Goal: Task Accomplishment & Management: Use online tool/utility

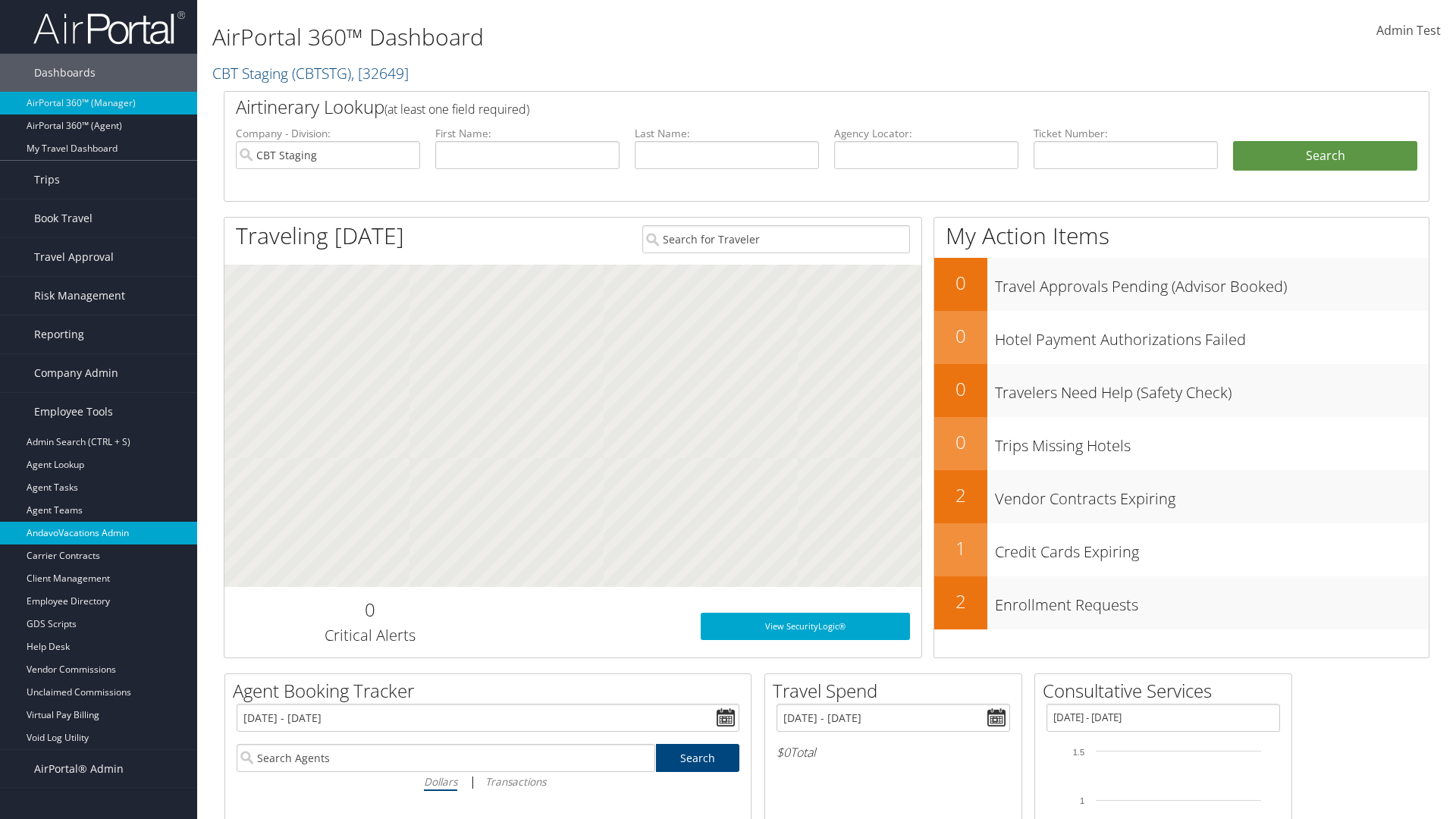
click at [99, 533] on link "AndavoVacations Admin" at bounding box center [99, 533] width 198 height 22
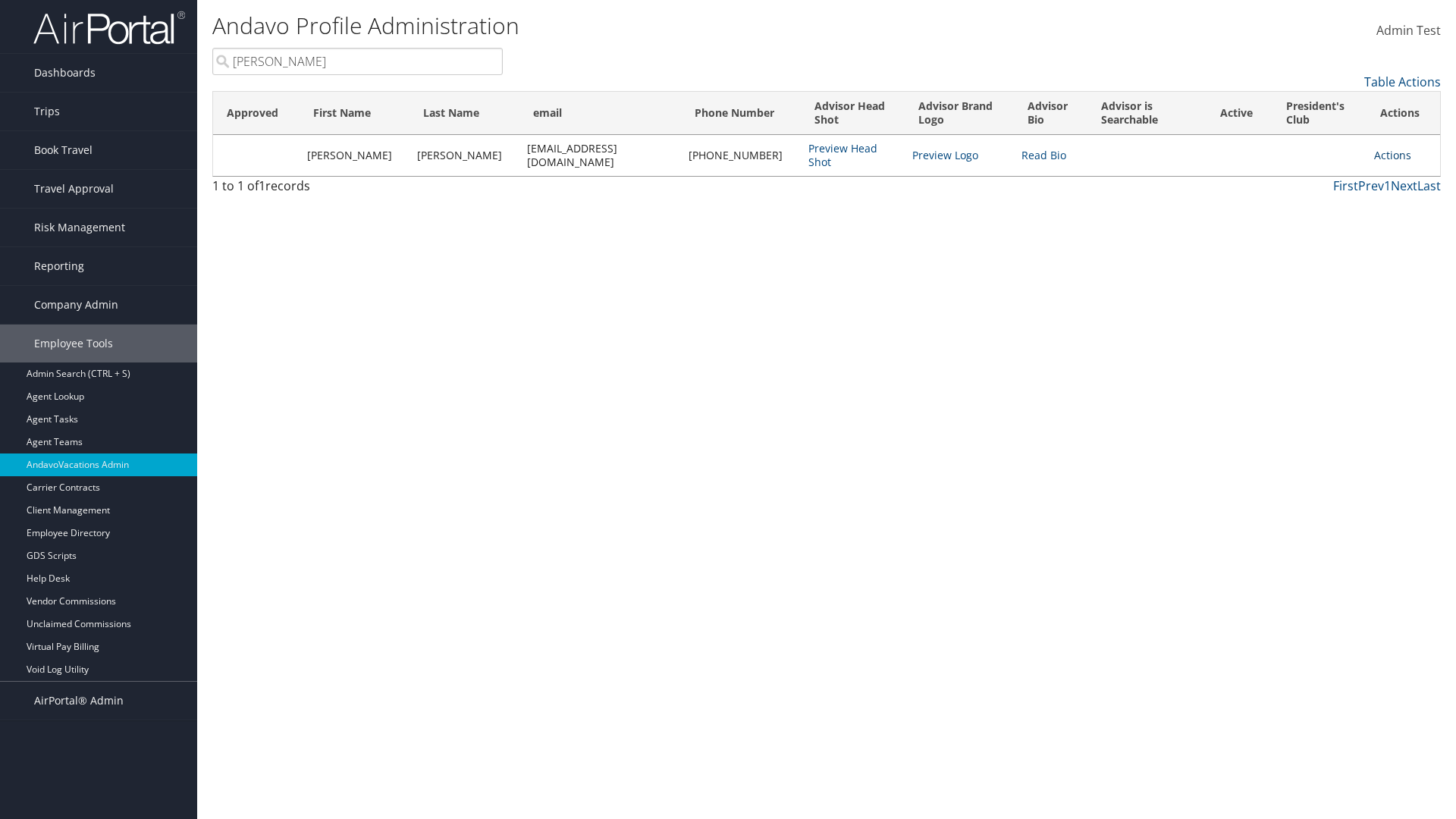
type input "Stephanie"
click at [1387, 148] on link "Actions" at bounding box center [1393, 155] width 37 height 15
click at [1319, 248] on link "Remove from President's Club" at bounding box center [1319, 248] width 165 height 25
